Goal: Task Accomplishment & Management: Manage account settings

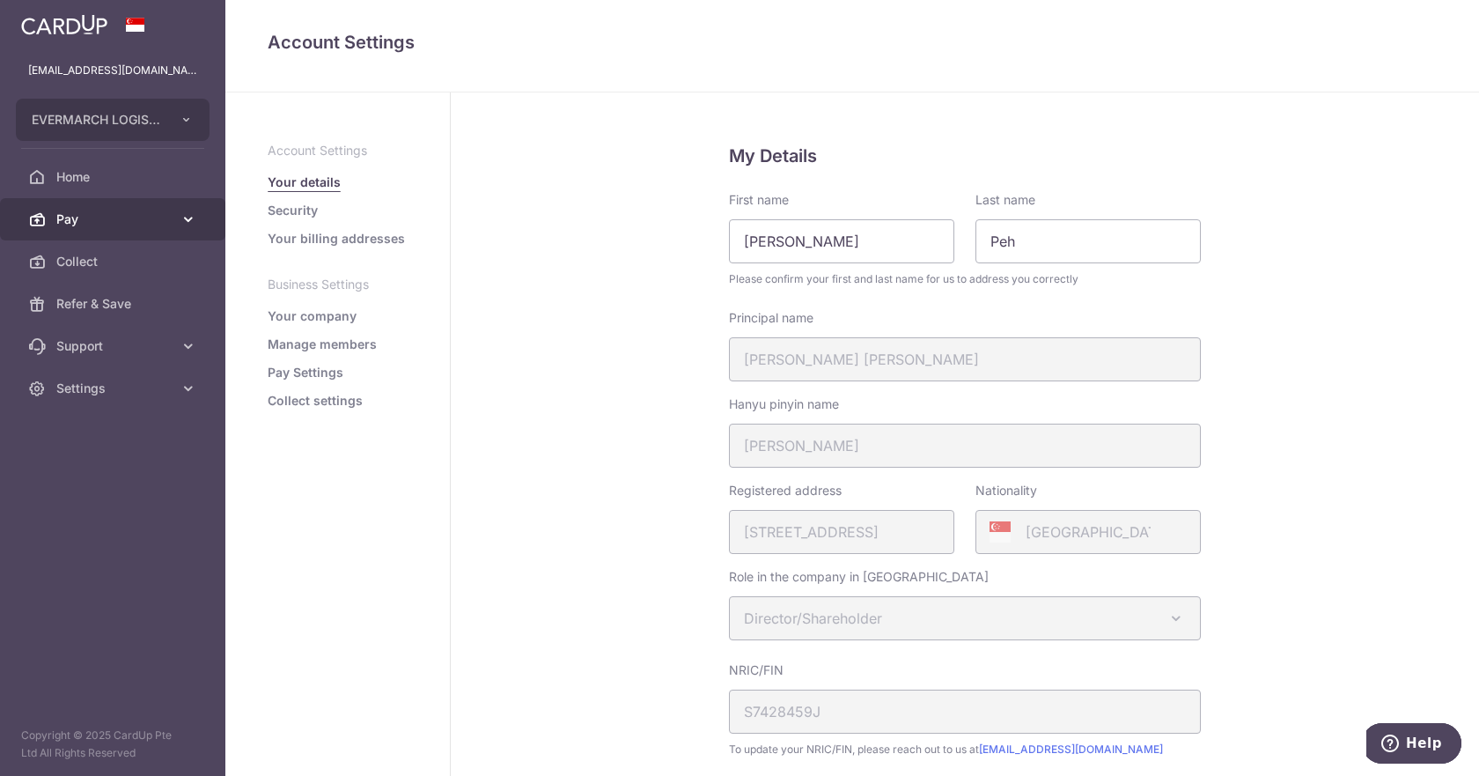
click at [153, 225] on span "Pay" at bounding box center [114, 219] width 116 height 18
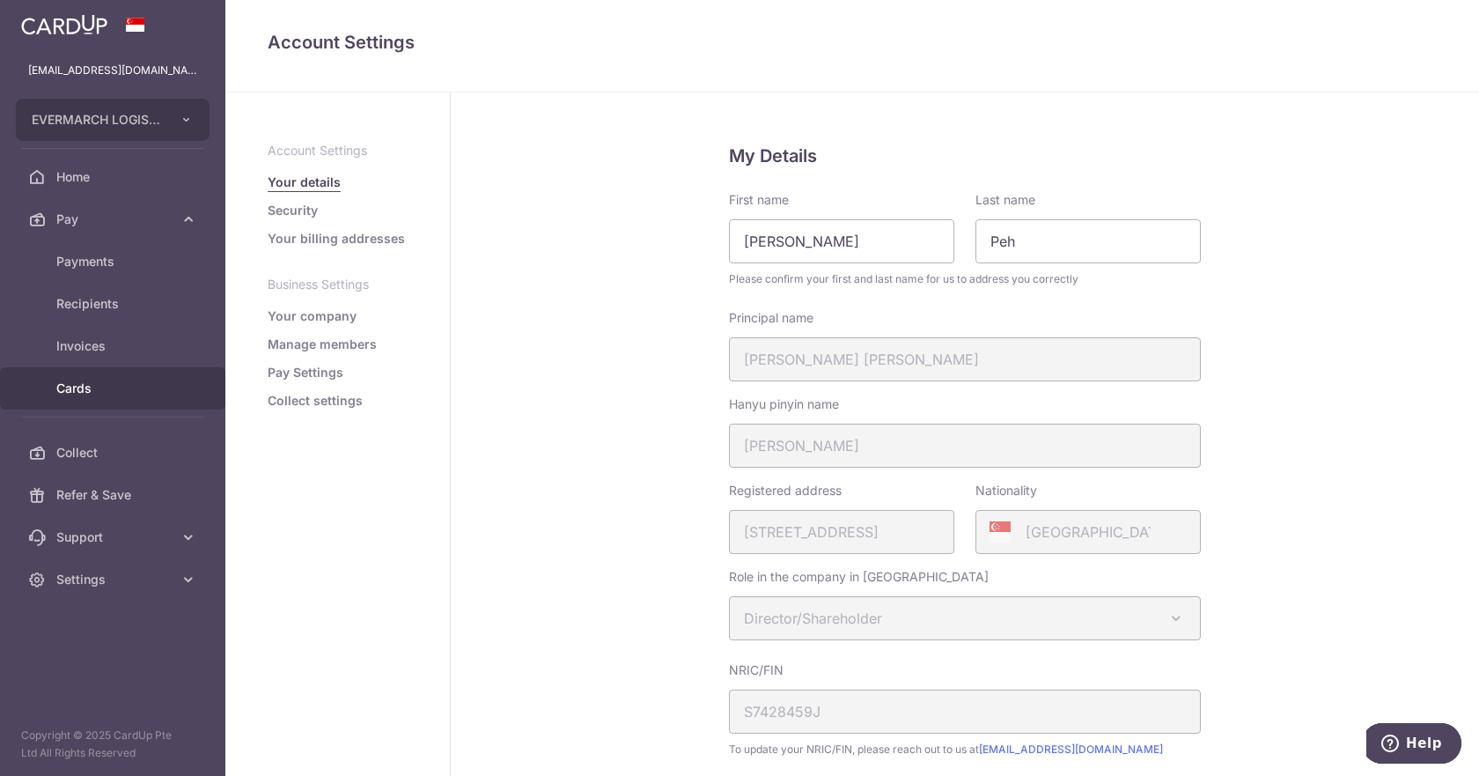
click at [87, 388] on span "Cards" at bounding box center [114, 389] width 116 height 18
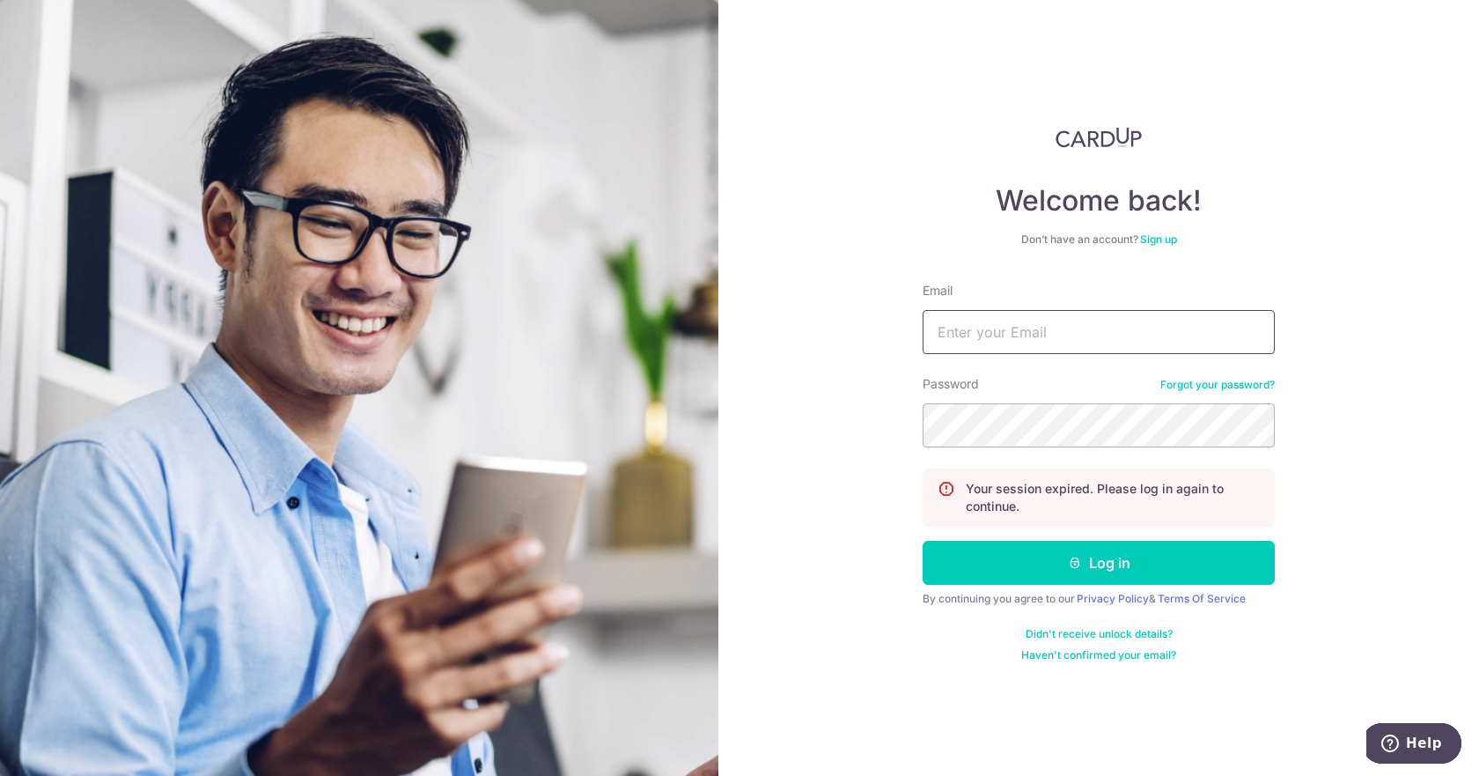
click at [1030, 341] on input "Email" at bounding box center [1099, 332] width 352 height 44
type input "[EMAIL_ADDRESS][DOMAIN_NAME]"
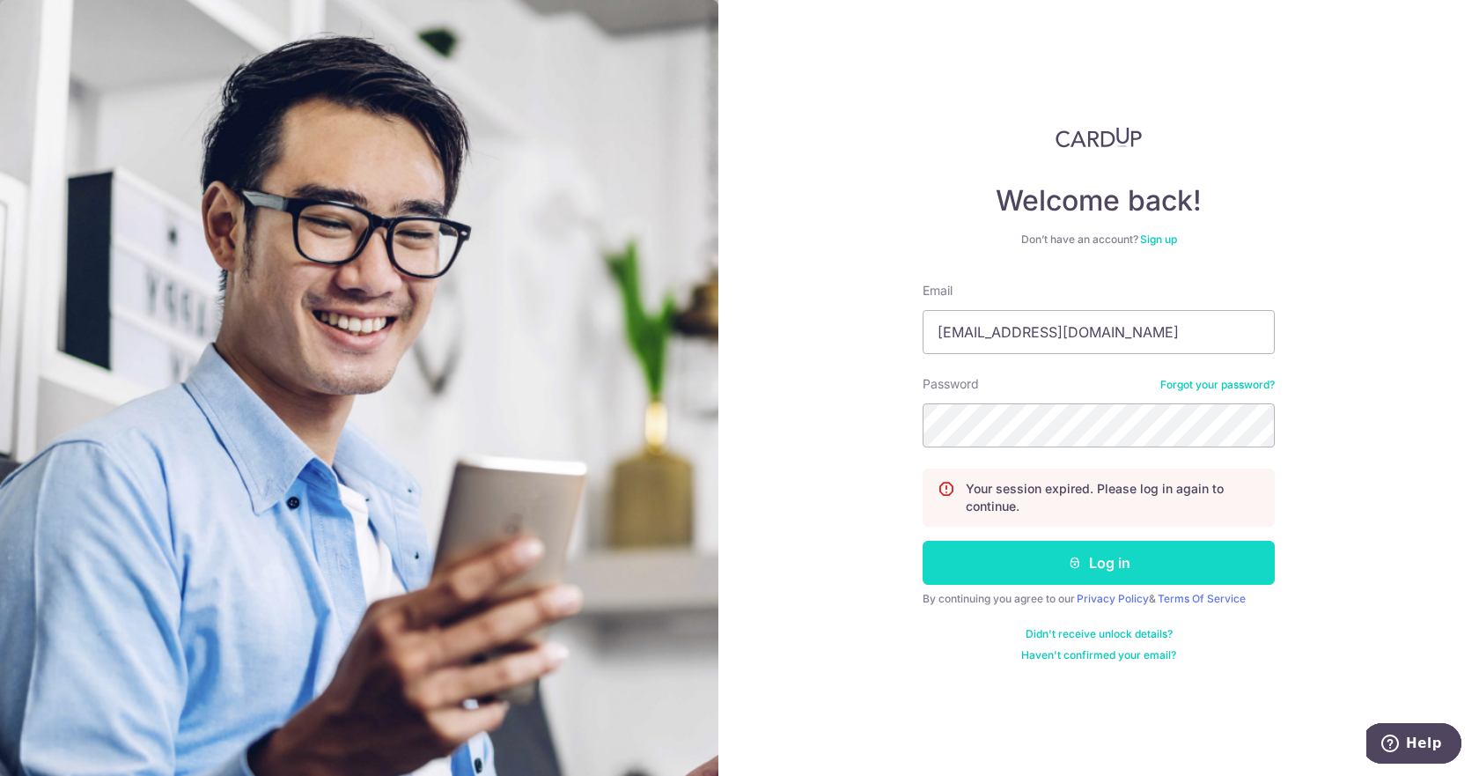
click at [1008, 560] on button "Log in" at bounding box center [1099, 563] width 352 height 44
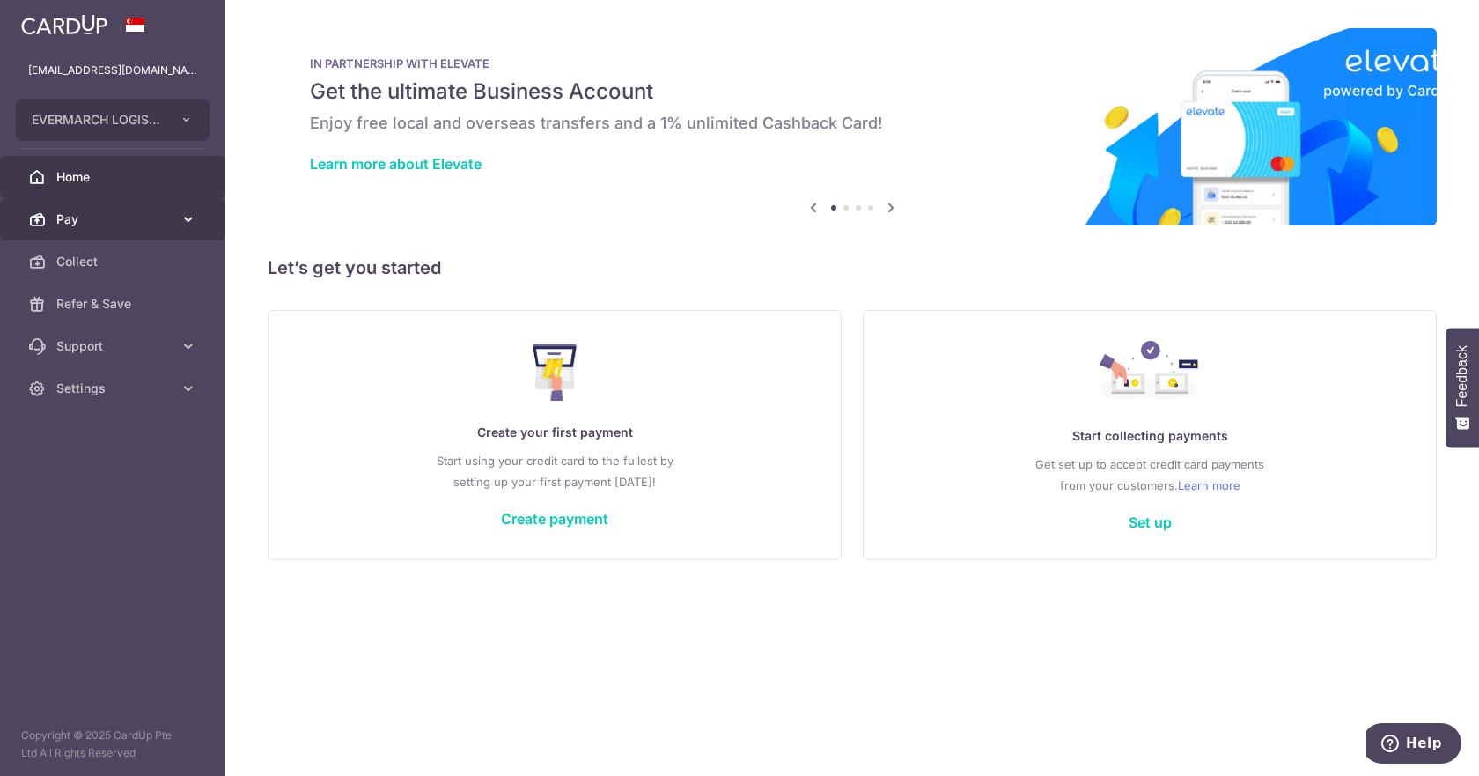
click at [194, 217] on icon at bounding box center [189, 219] width 18 height 18
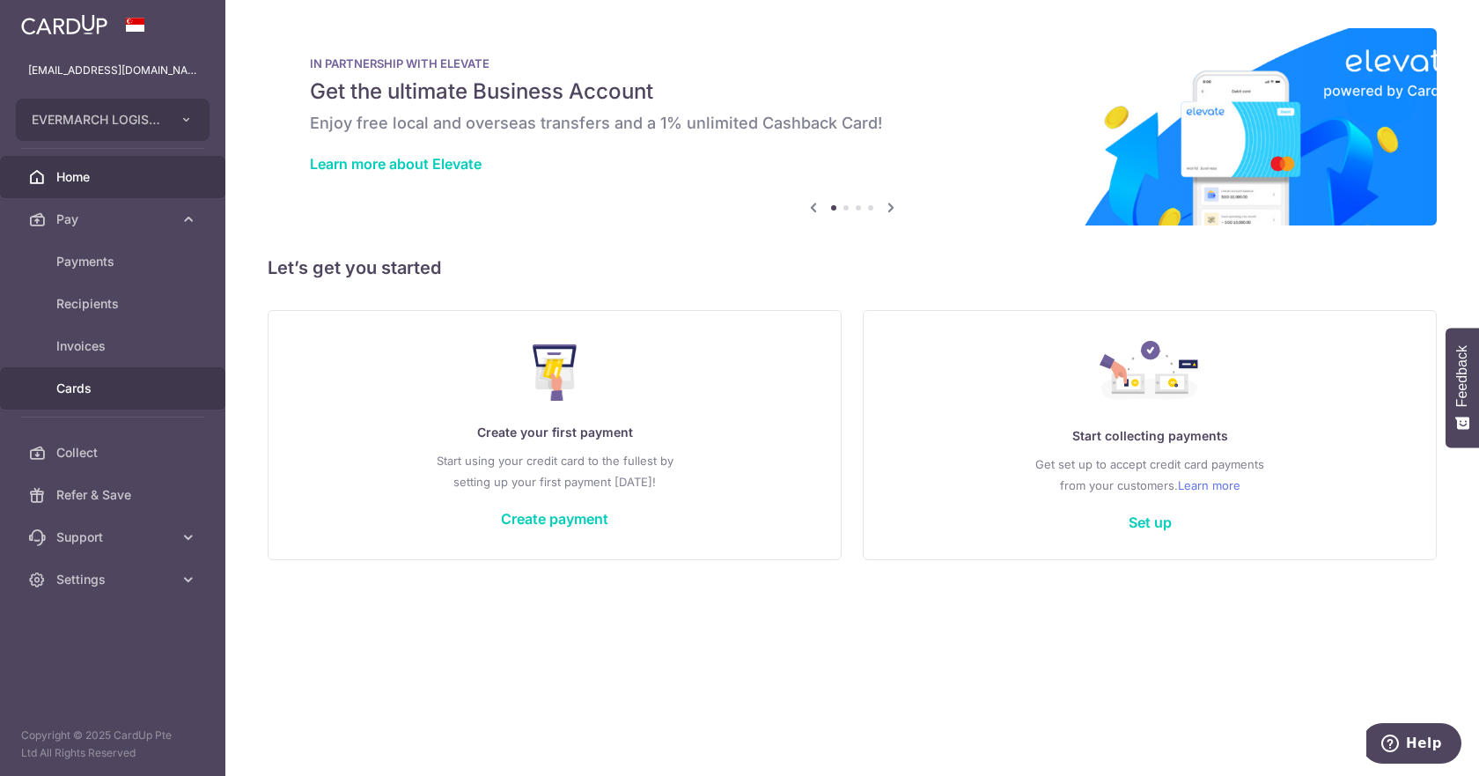
click at [85, 391] on span "Cards" at bounding box center [114, 389] width 116 height 18
